Goal: Task Accomplishment & Management: Use online tool/utility

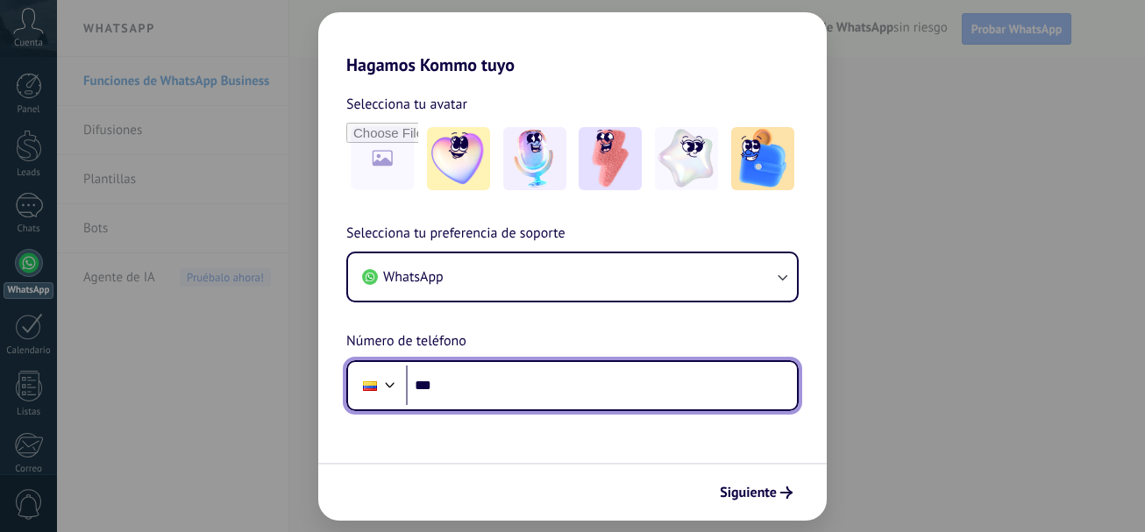
click at [479, 382] on input "***" at bounding box center [601, 386] width 391 height 40
type input "**********"
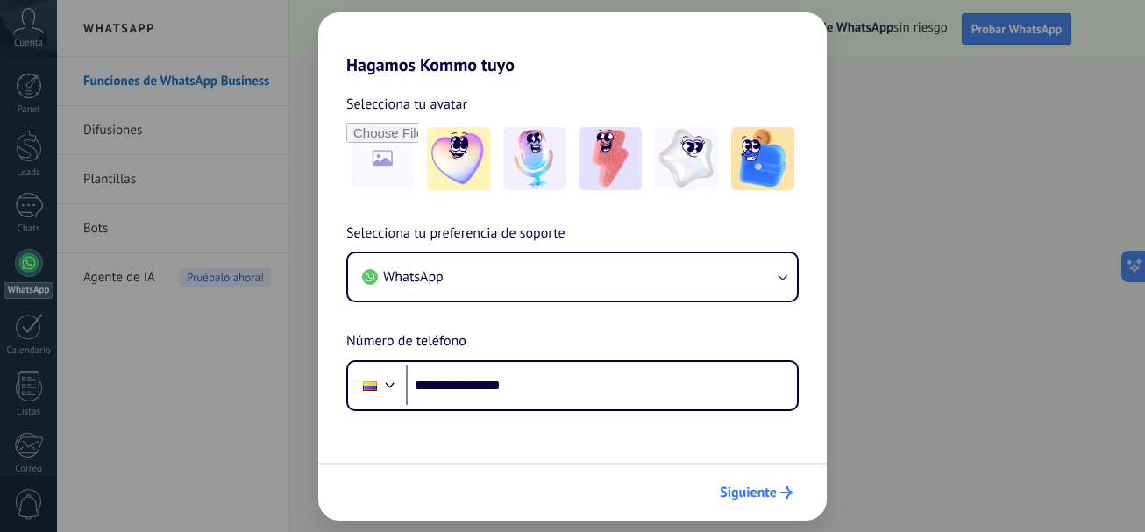
click at [754, 495] on span "Siguiente" at bounding box center [748, 493] width 57 height 12
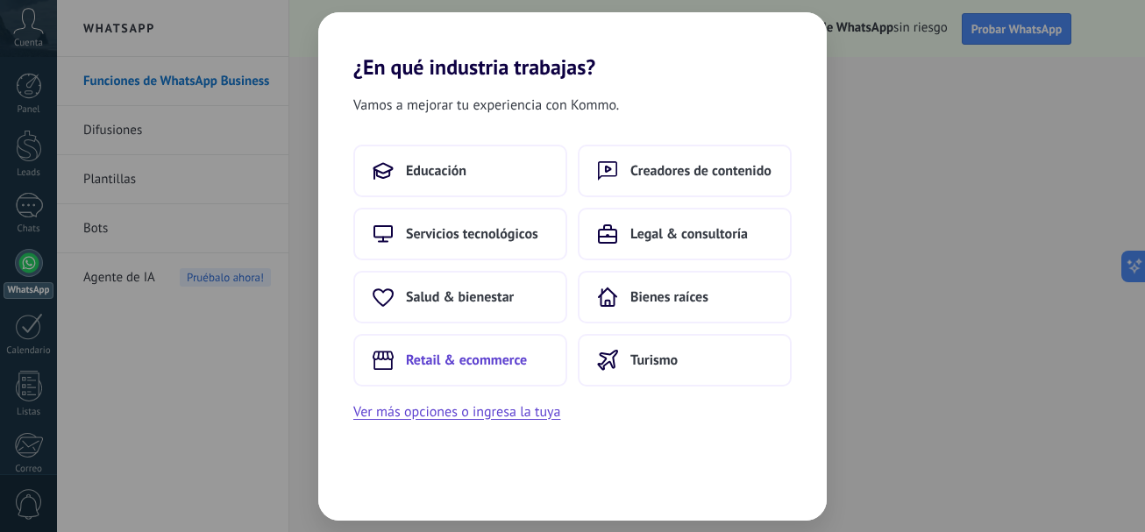
click at [436, 363] on span "Retail & ecommerce" at bounding box center [466, 361] width 121 height 18
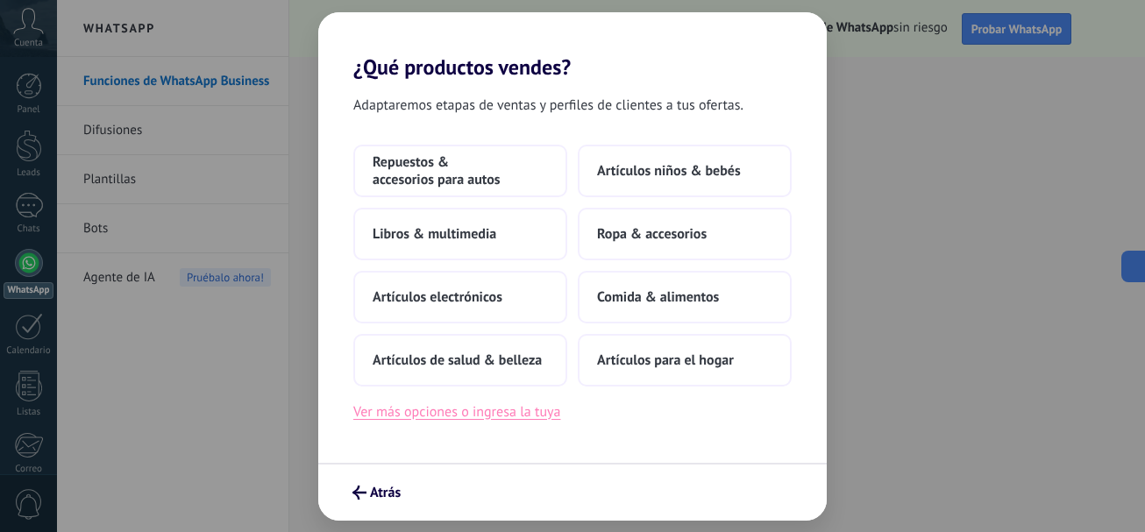
click at [393, 415] on button "Ver más opciones o ingresa la tuya" at bounding box center [456, 412] width 207 height 23
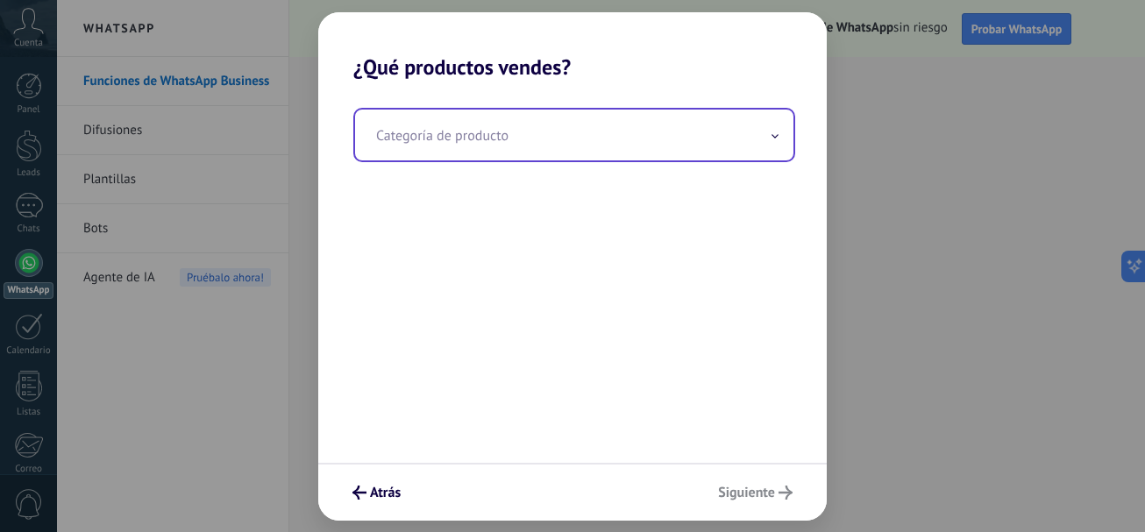
click at [442, 139] on input "text" at bounding box center [574, 135] width 438 height 51
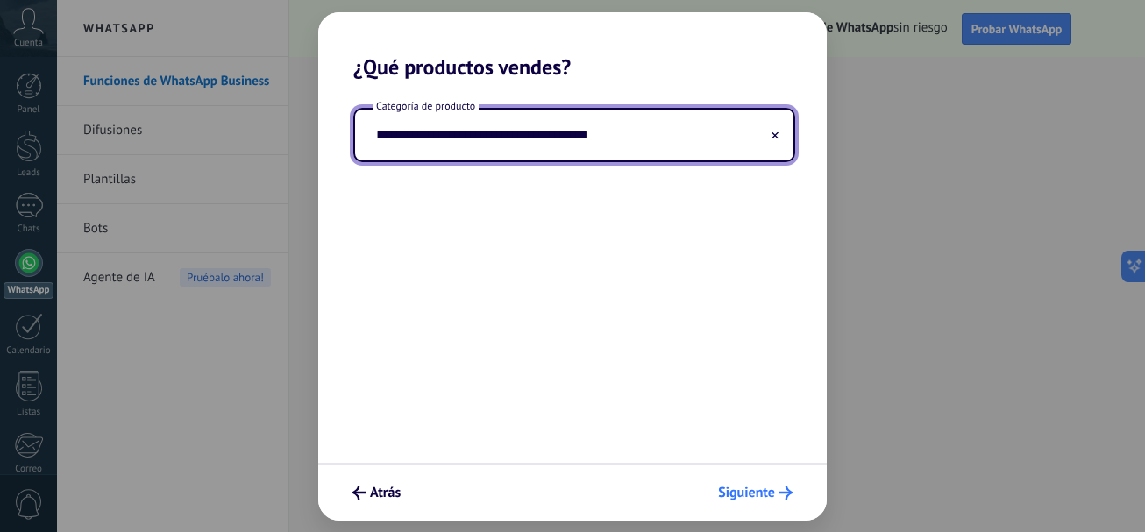
type input "**********"
click at [737, 495] on span "Siguiente" at bounding box center [746, 493] width 57 height 12
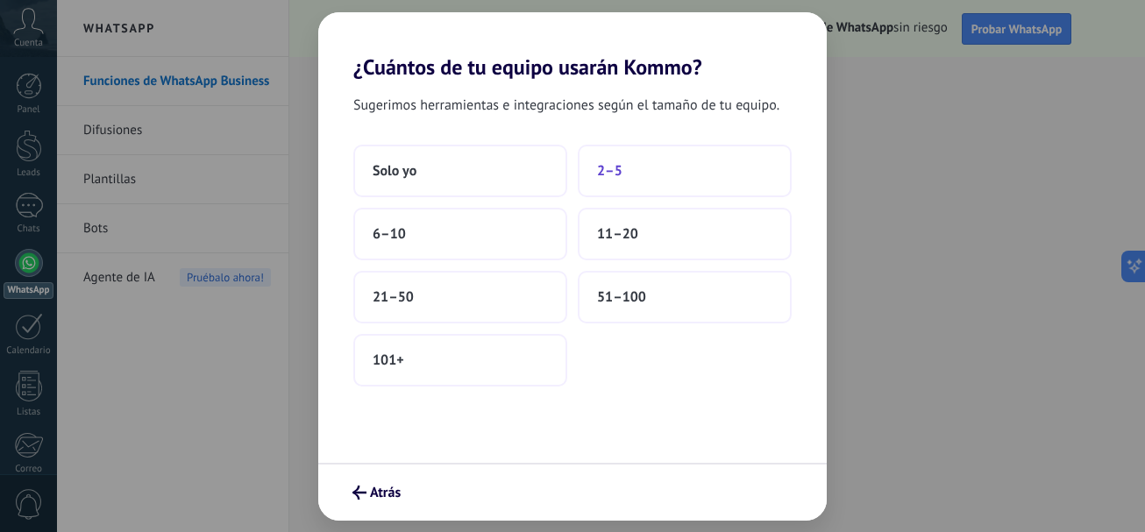
click at [630, 172] on button "2–5" at bounding box center [685, 171] width 214 height 53
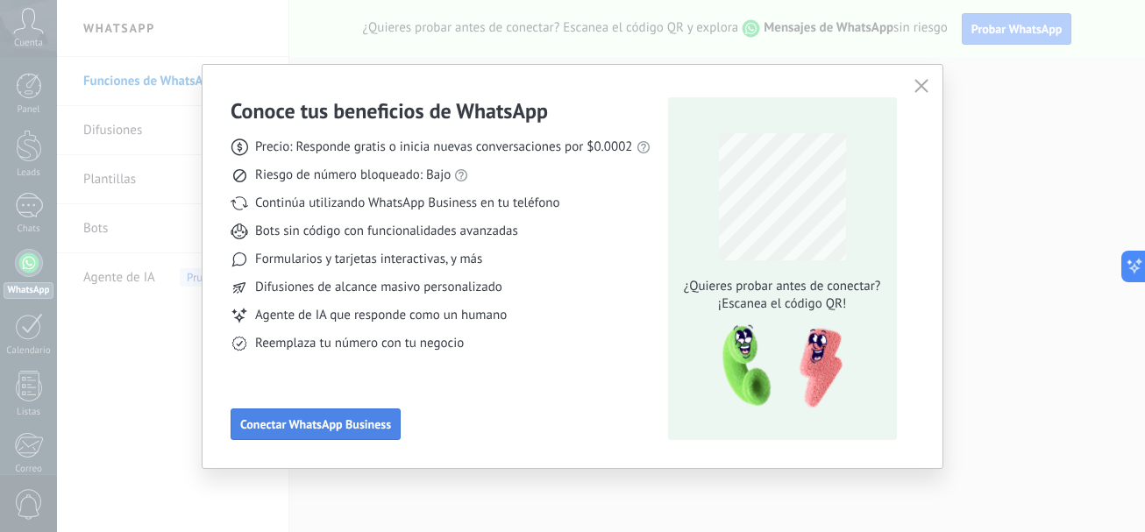
click at [314, 427] on span "Conectar WhatsApp Business" at bounding box center [315, 424] width 151 height 12
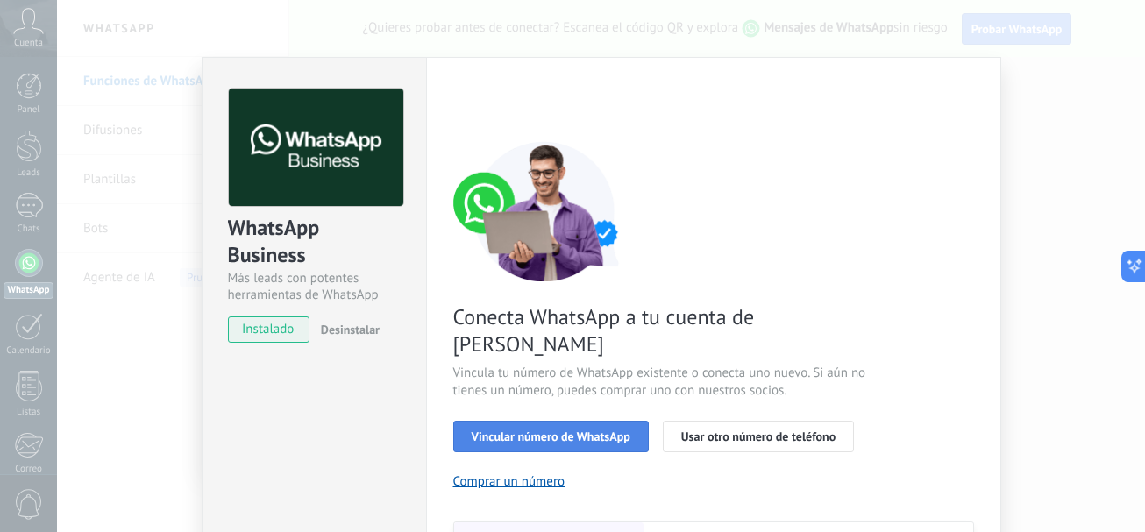
click at [509, 431] on span "Vincular número de WhatsApp" at bounding box center [551, 437] width 159 height 12
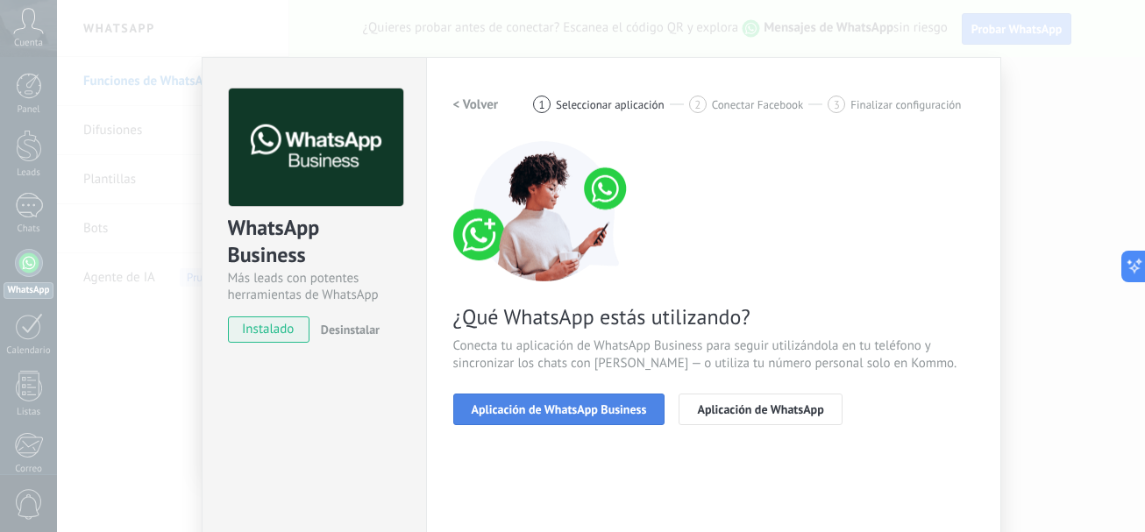
click at [489, 411] on span "Aplicación de WhatsApp Business" at bounding box center [559, 409] width 175 height 12
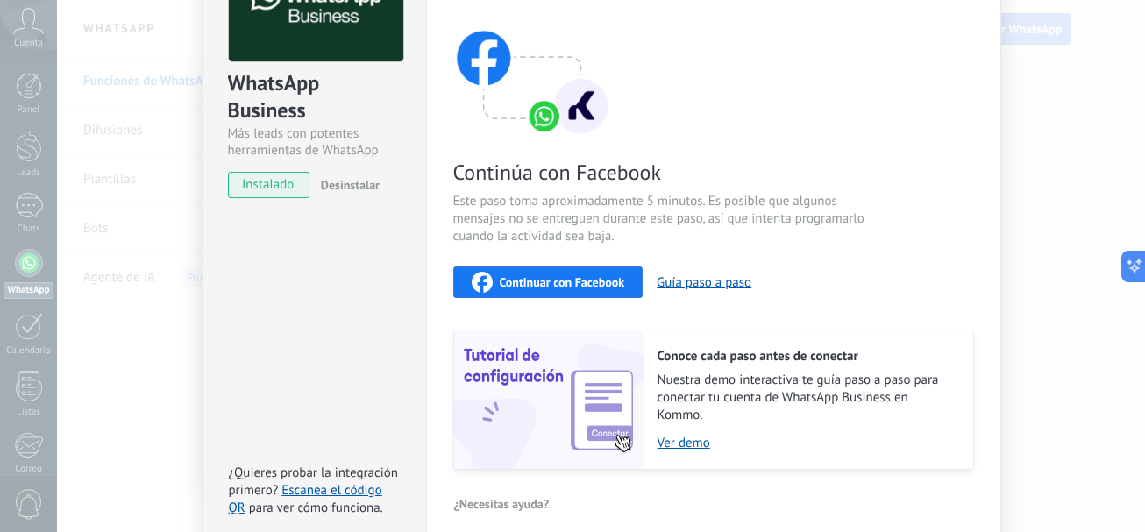
scroll to position [175, 0]
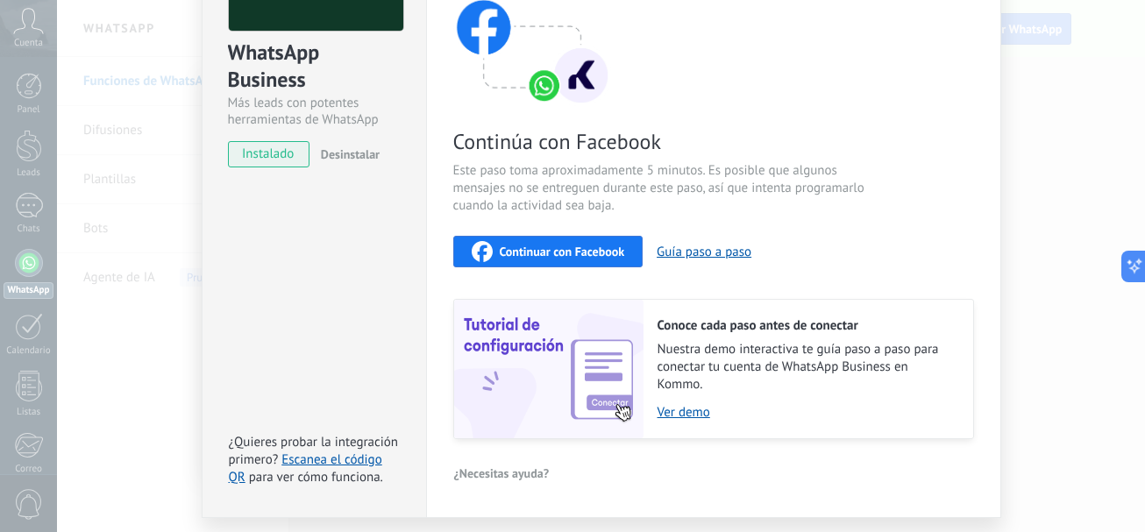
click at [538, 246] on span "Continuar con Facebook" at bounding box center [562, 252] width 125 height 12
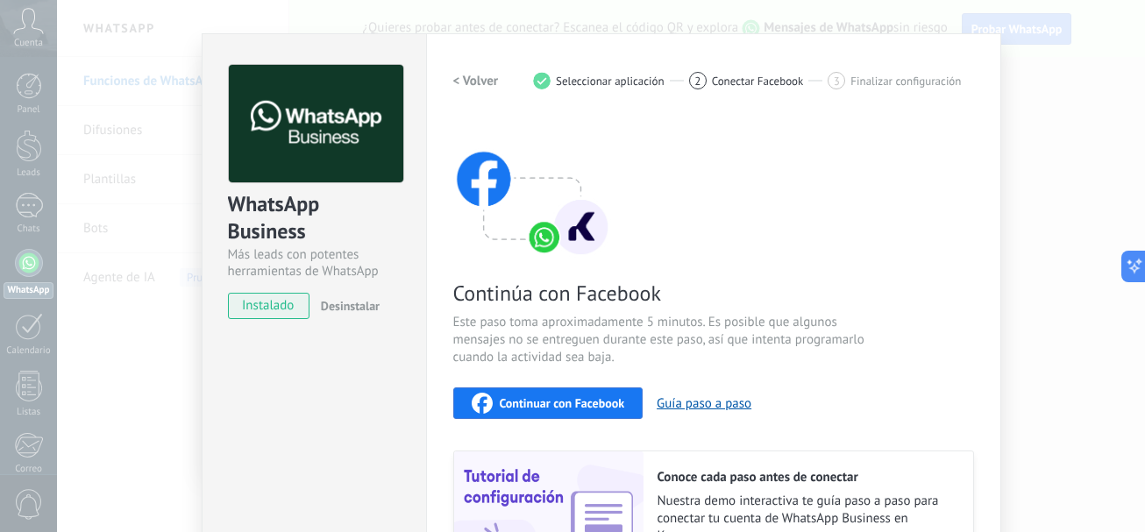
scroll to position [0, 0]
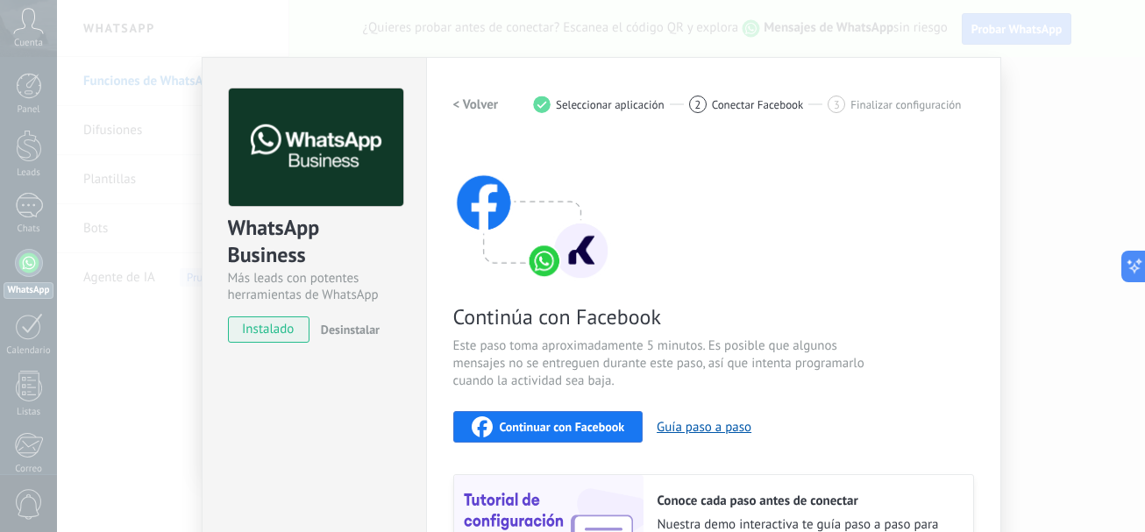
click at [542, 435] on div "Continuar con Facebook" at bounding box center [548, 427] width 153 height 21
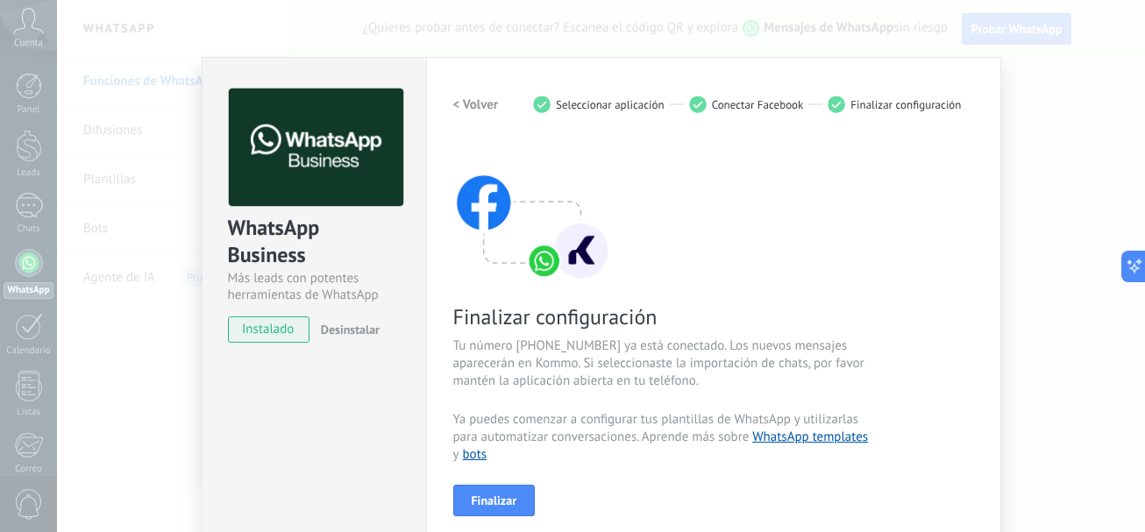
scroll to position [88, 0]
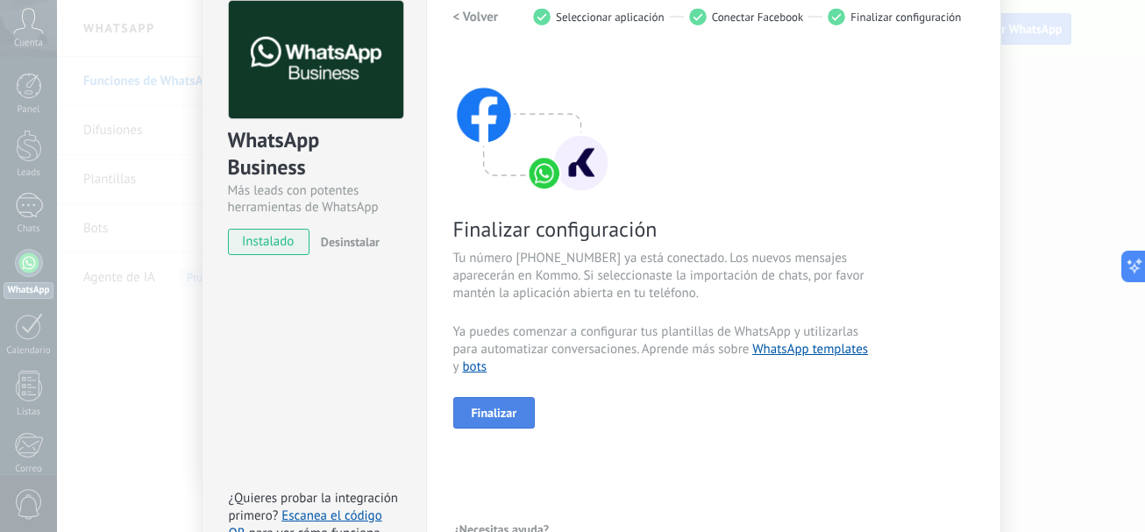
click at [498, 410] on span "Finalizar" at bounding box center [495, 413] width 46 height 12
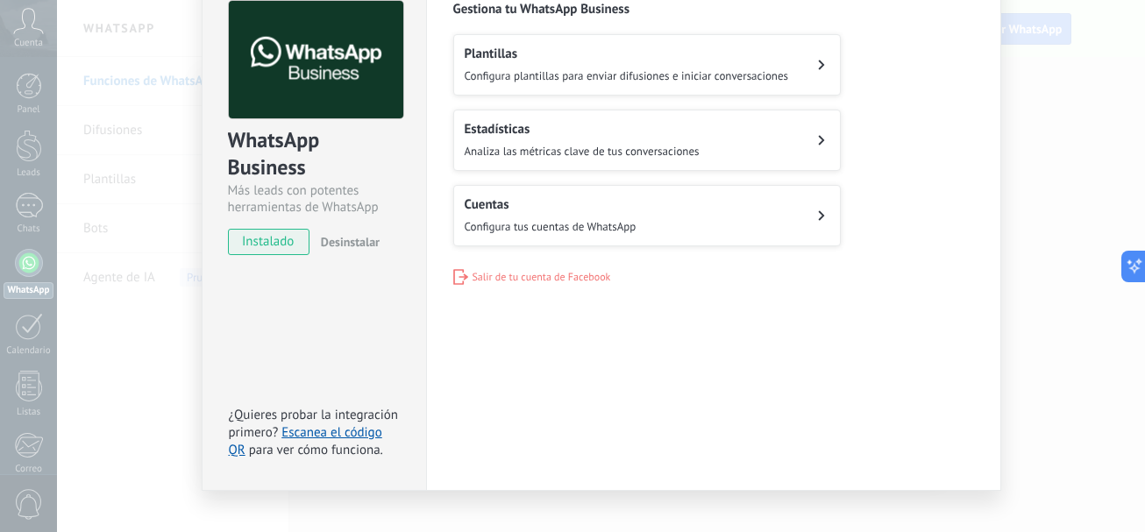
scroll to position [0, 0]
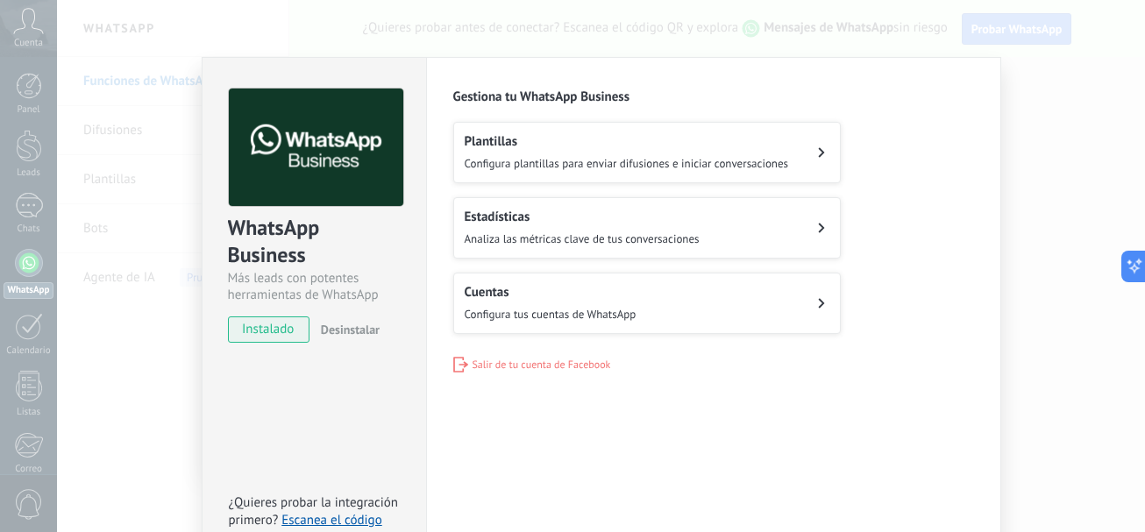
click at [493, 149] on h2 "Plantillas" at bounding box center [627, 141] width 324 height 17
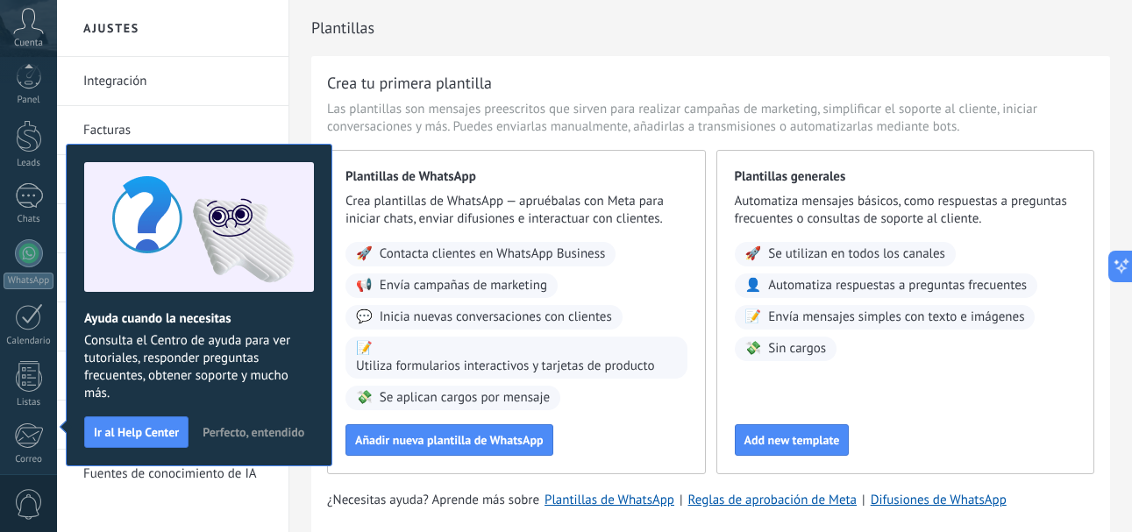
scroll to position [197, 0]
click at [236, 428] on span "Perfecto, entendido" at bounding box center [254, 432] width 102 height 12
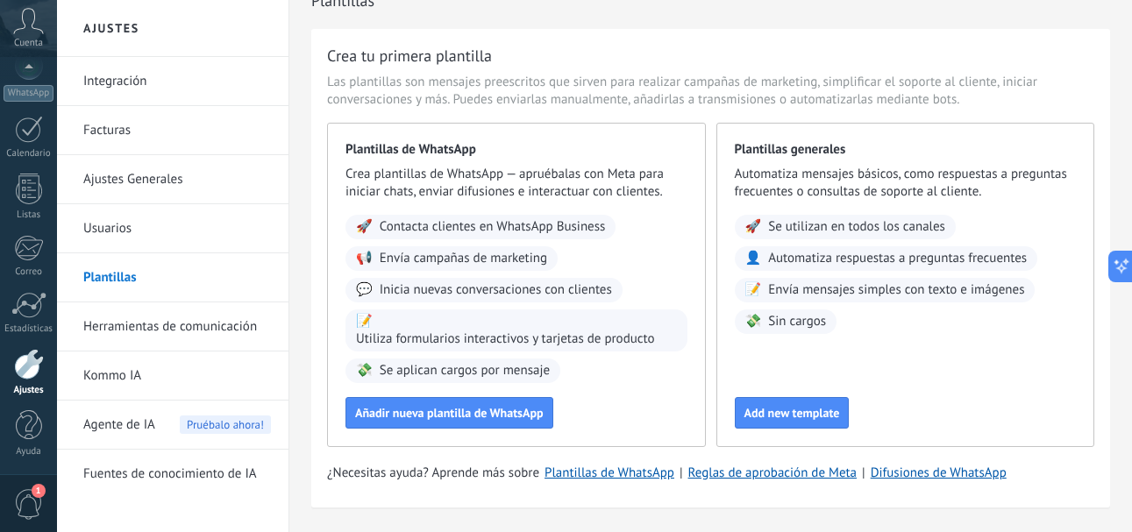
scroll to position [0, 0]
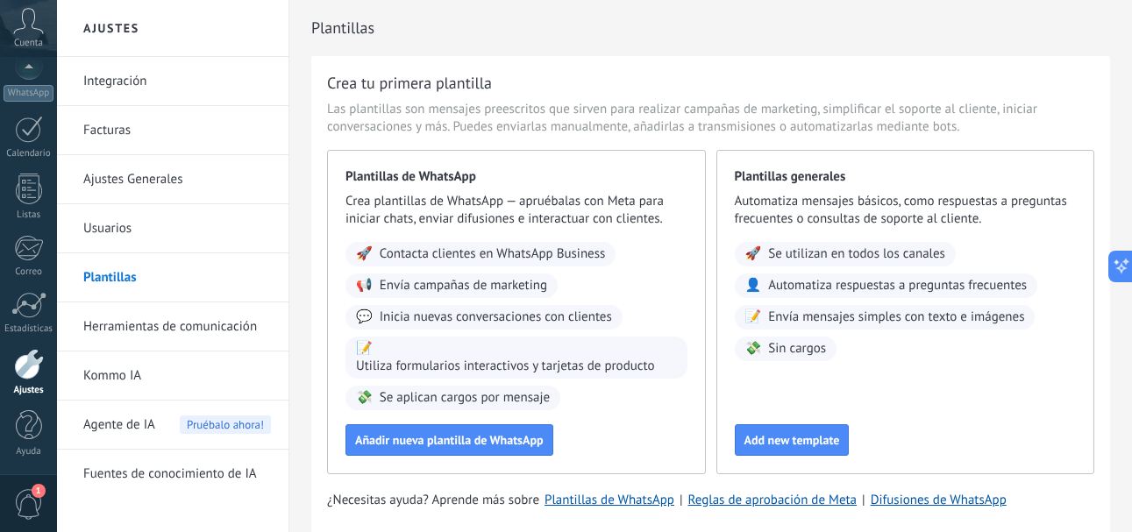
drag, startPoint x: 121, startPoint y: 84, endPoint x: 181, endPoint y: 85, distance: 59.6
click at [121, 84] on link "Integración" at bounding box center [177, 81] width 188 height 49
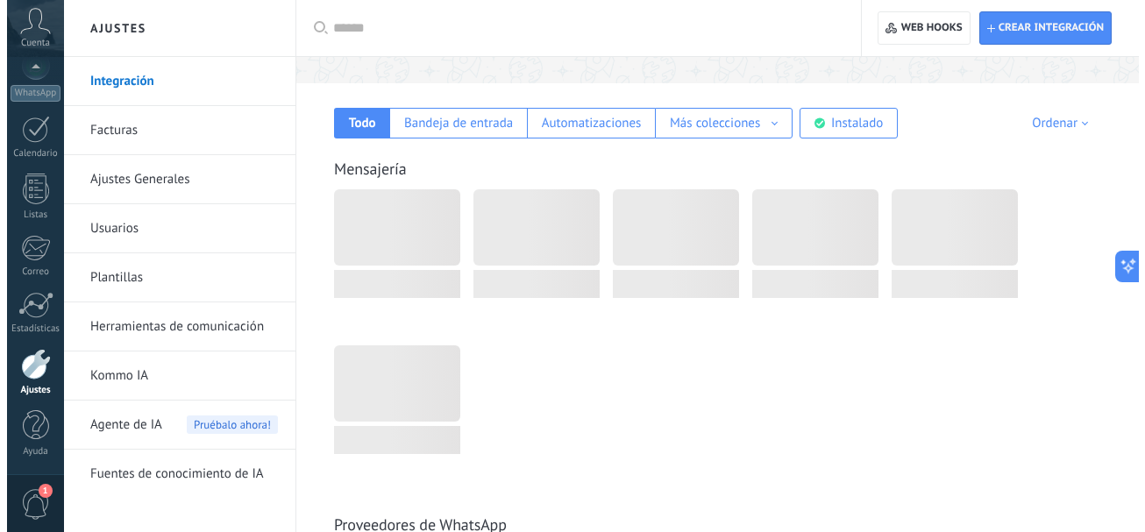
scroll to position [263, 0]
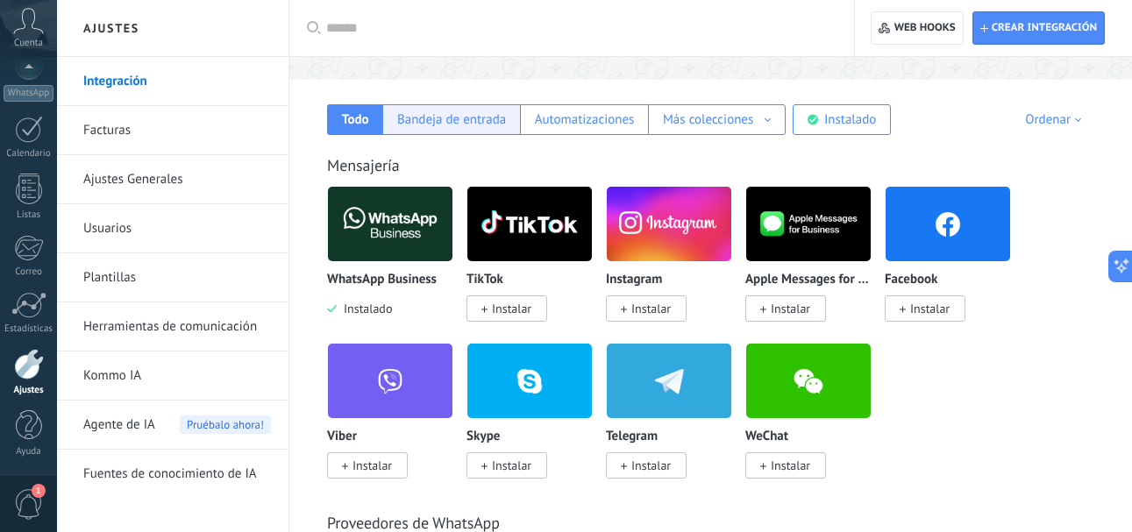
click at [437, 115] on div "Bandeja de entrada" at bounding box center [451, 119] width 109 height 17
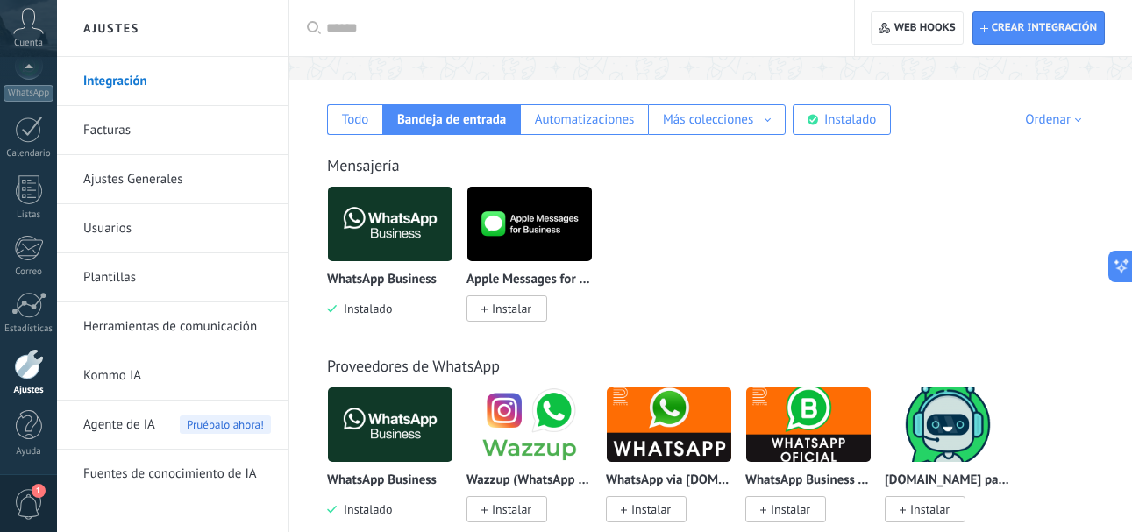
click at [381, 235] on img at bounding box center [390, 224] width 125 height 85
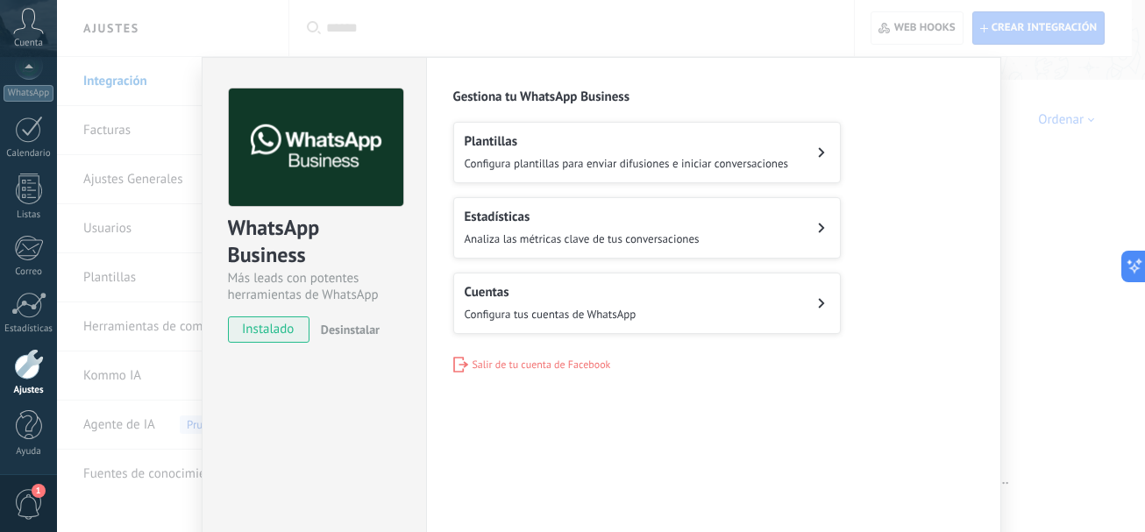
click at [502, 153] on div "Plantillas Configura plantillas para enviar difusiones e iniciar conversaciones" at bounding box center [627, 152] width 324 height 39
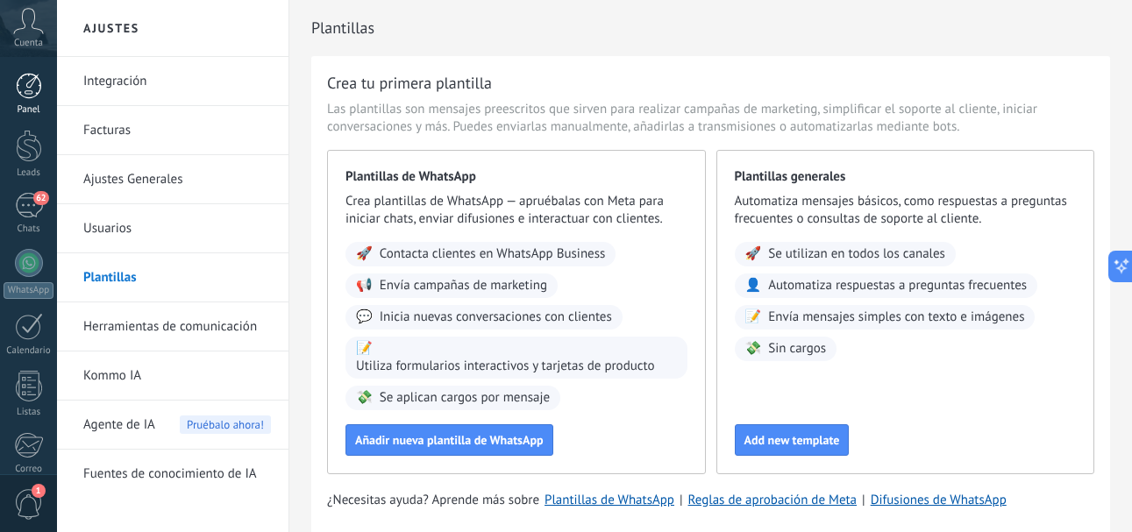
scroll to position [197, 0]
